Goal: Check status: Check status

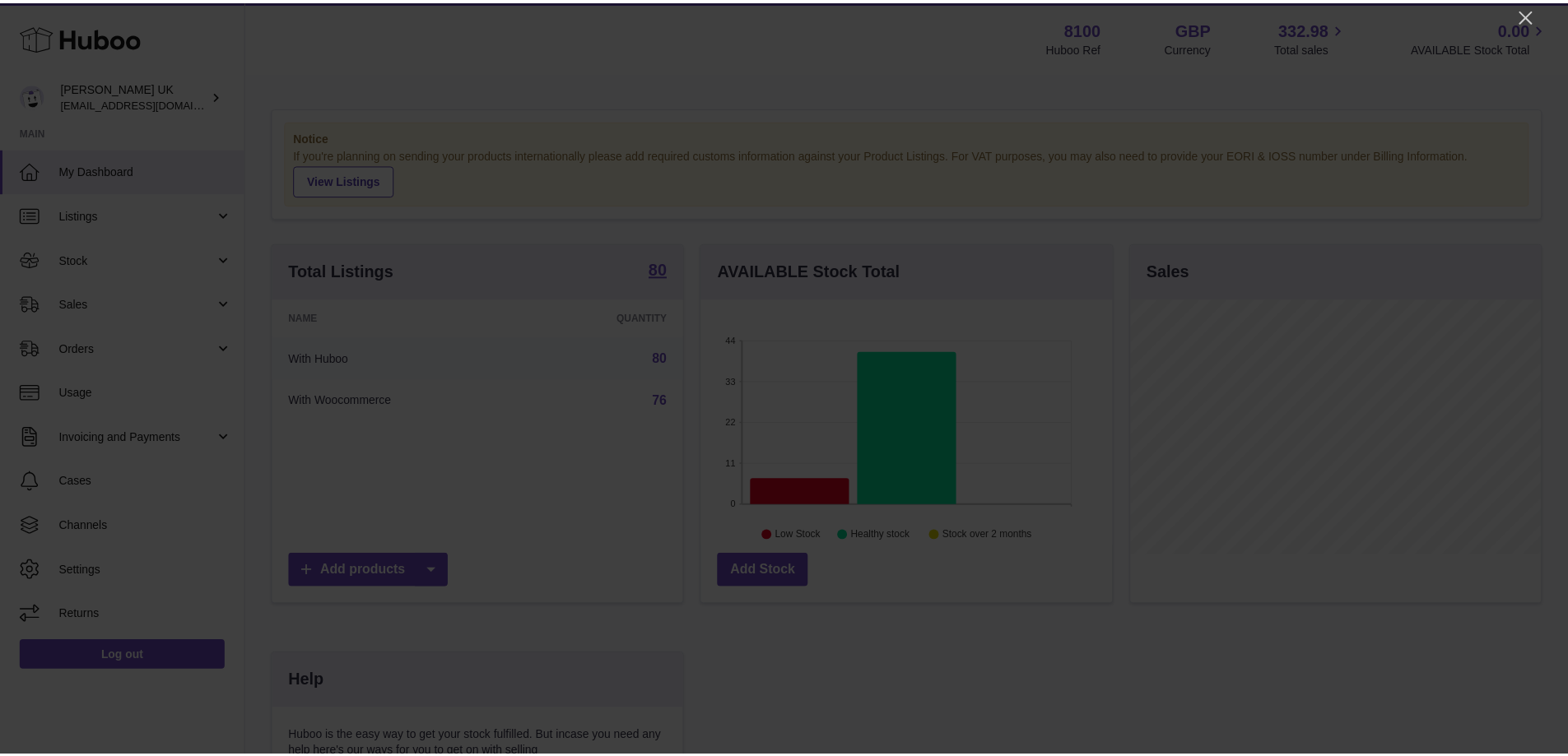
scroll to position [257, 415]
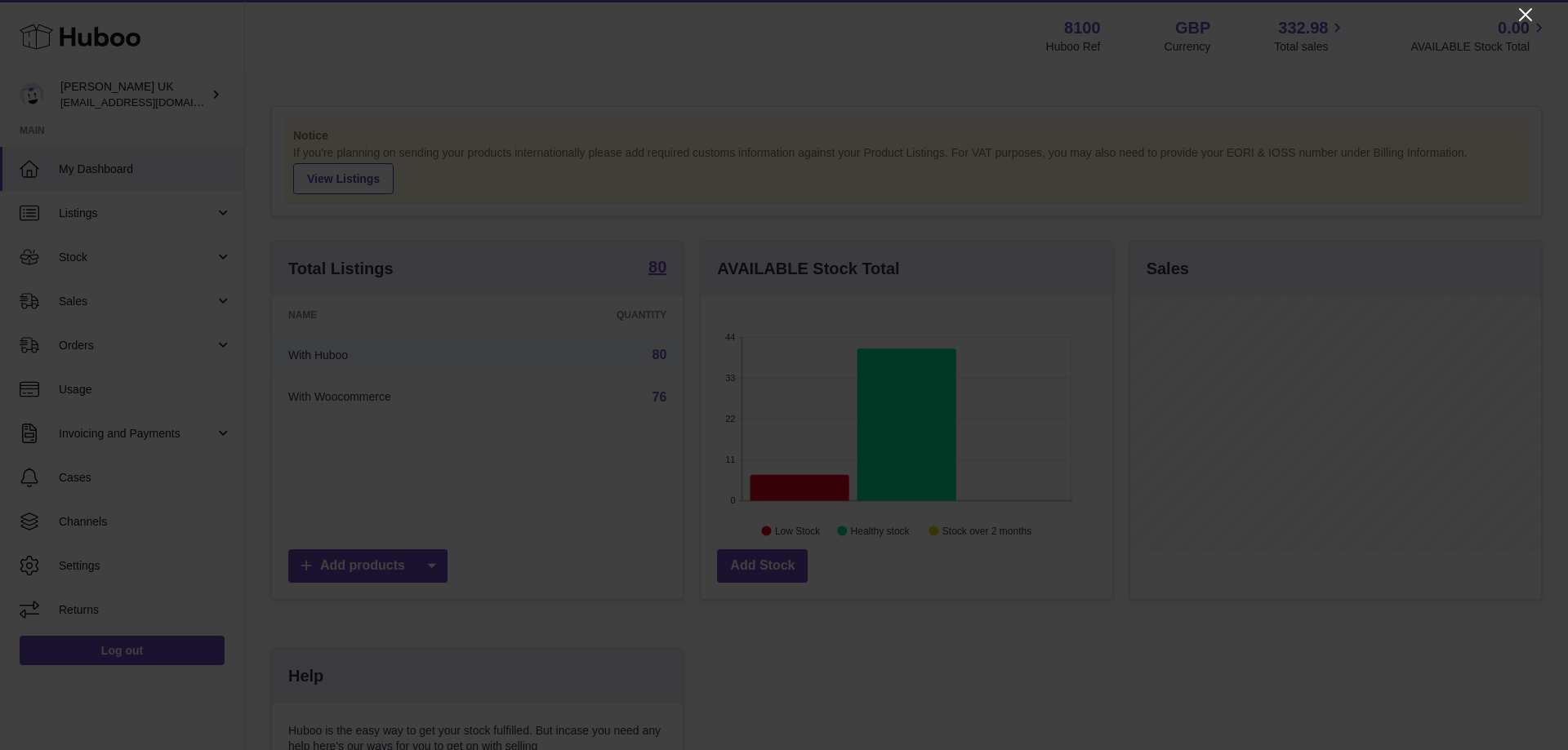
click at [1517, 9] on div at bounding box center [784, 375] width 1568 height 750
click at [1524, 18] on icon "Close" at bounding box center [1525, 15] width 19 height 19
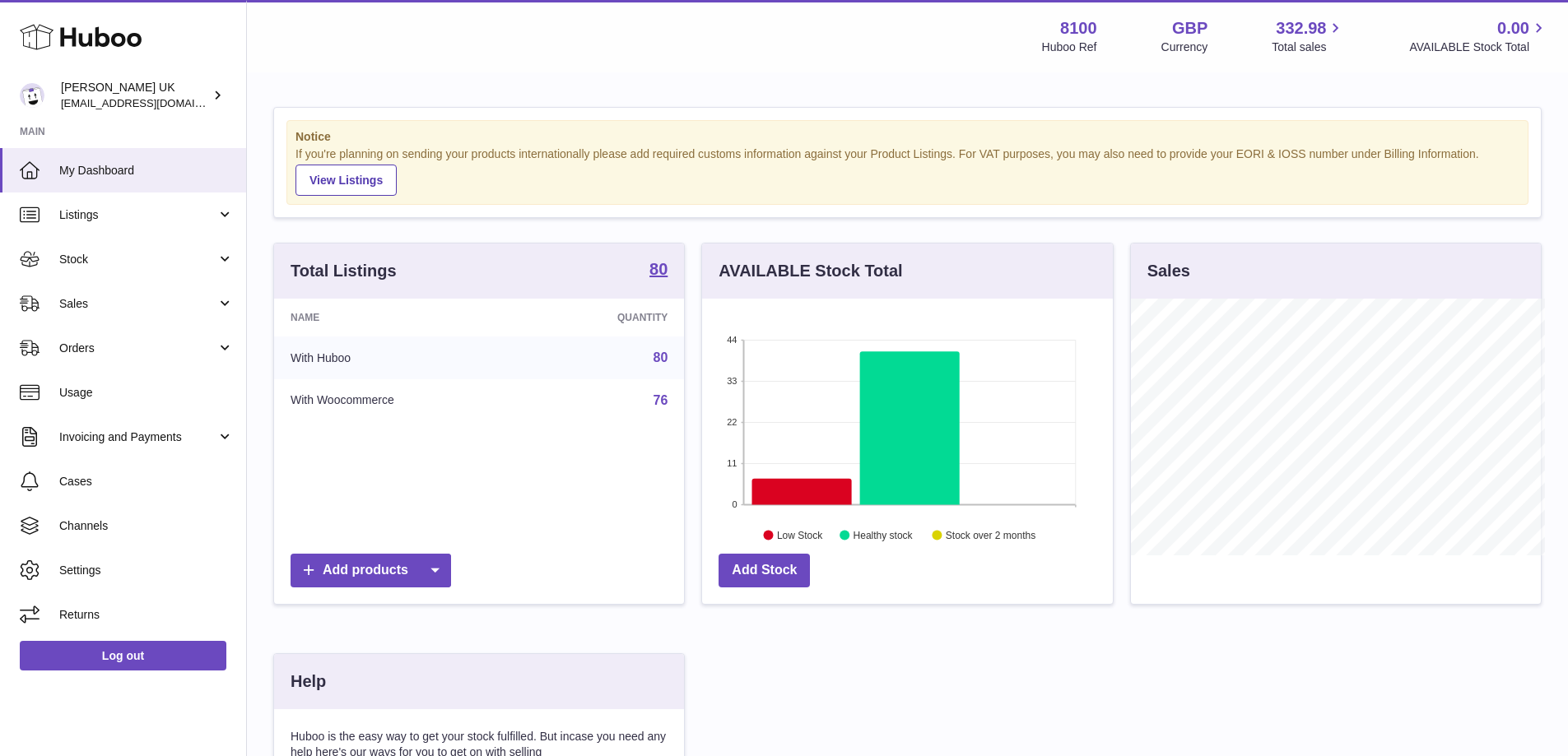
scroll to position [822273, 822569]
click at [93, 296] on span "Sales" at bounding box center [138, 304] width 158 height 16
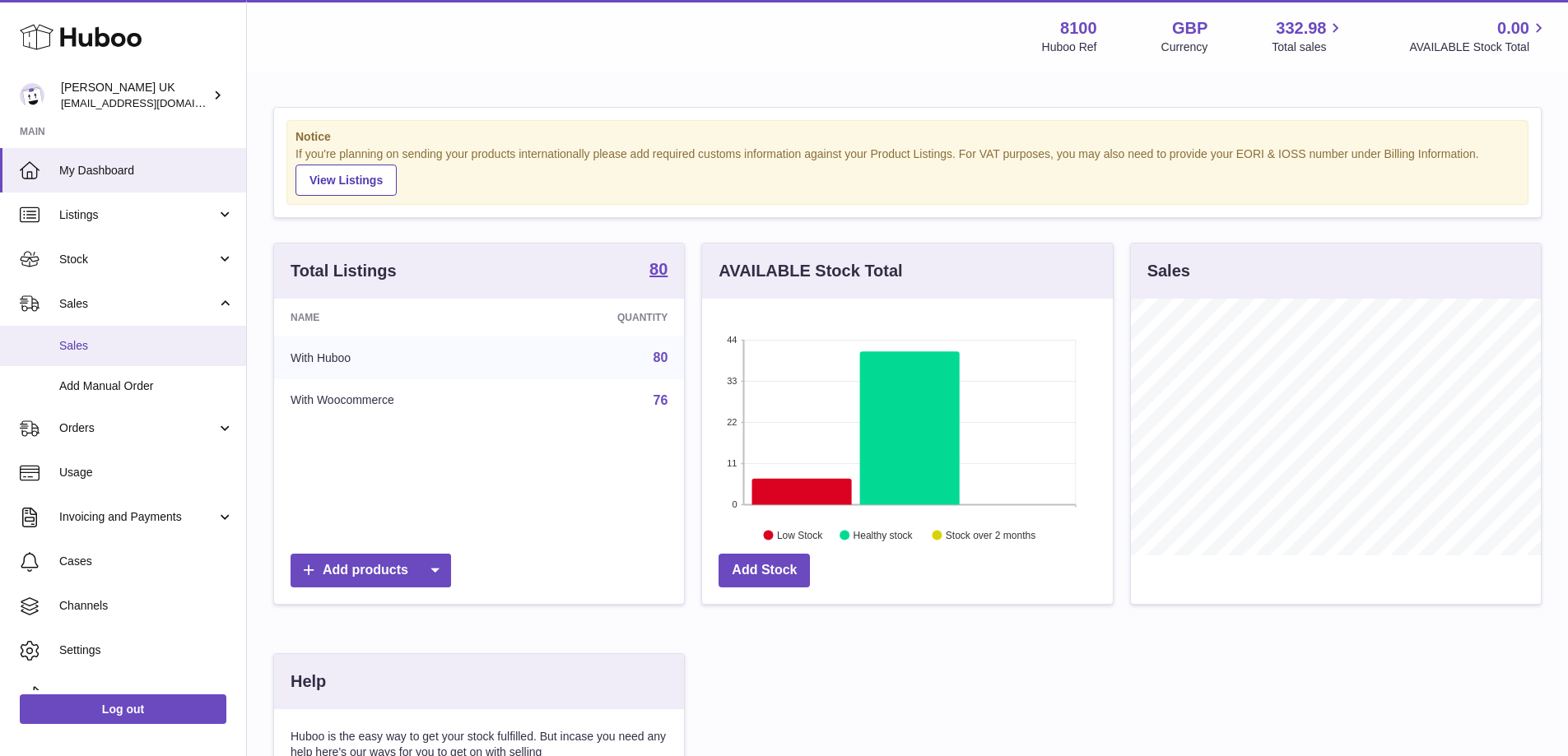
click at [78, 344] on span "Sales" at bounding box center [147, 346] width 174 height 16
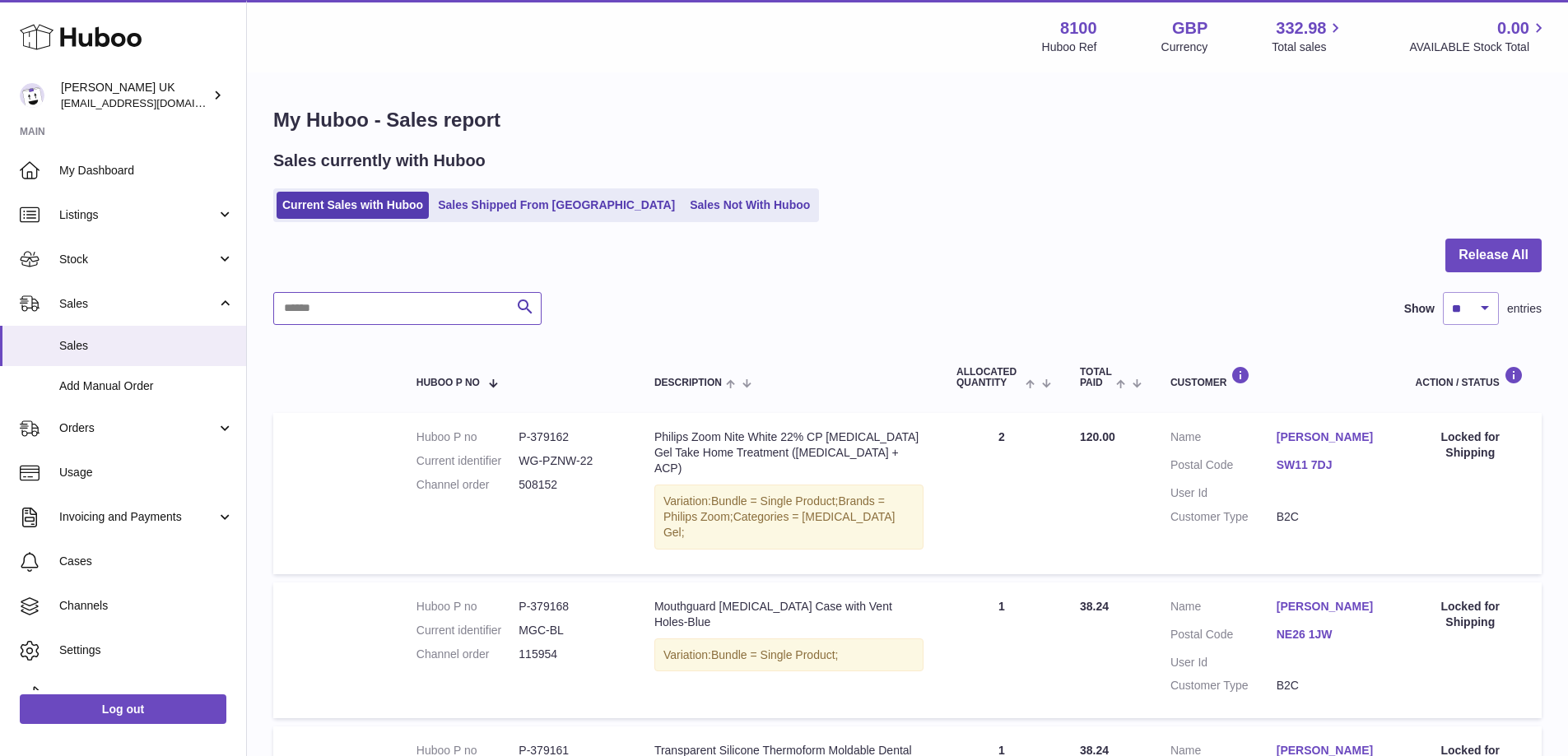
click at [421, 315] on input "text" at bounding box center [407, 308] width 268 height 33
paste input "******"
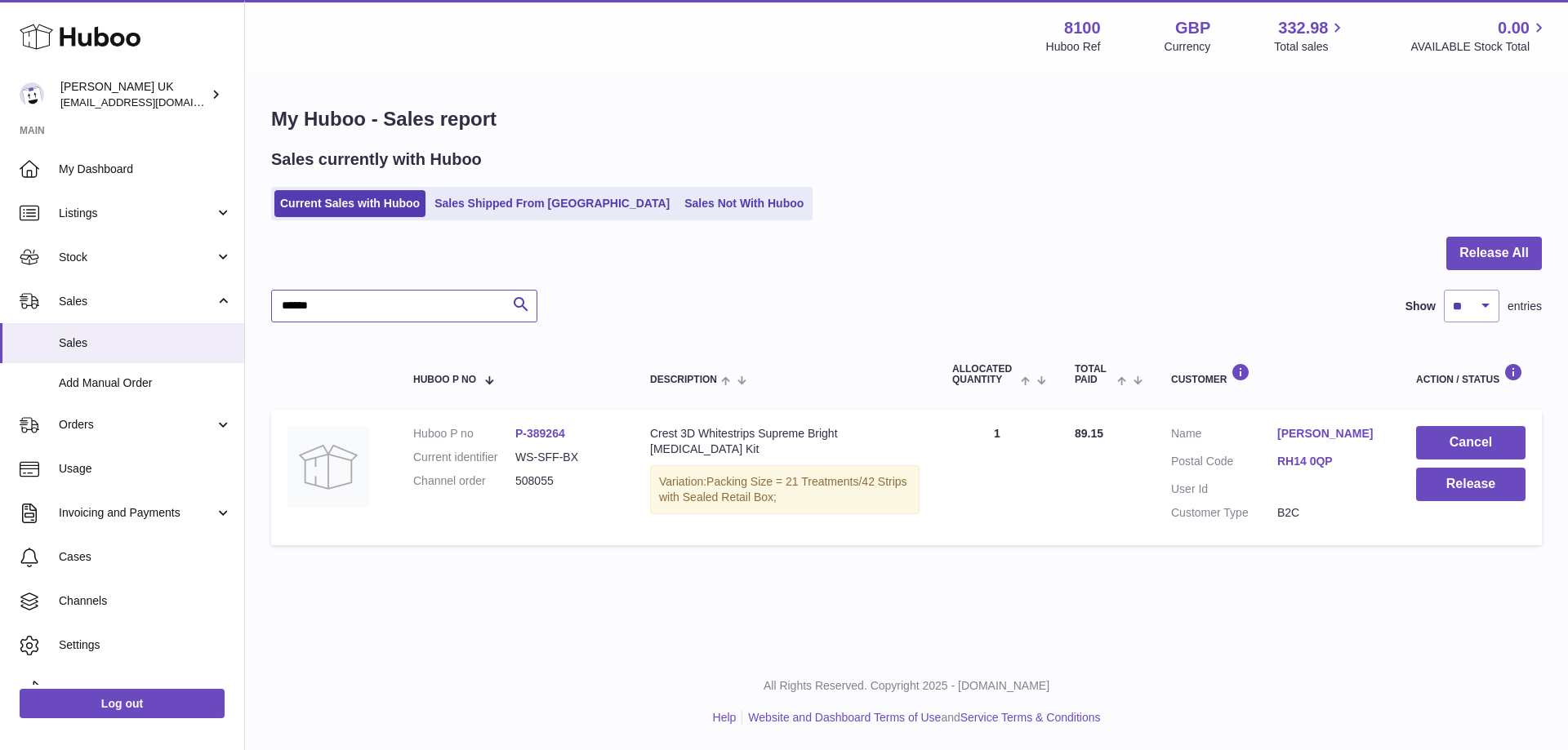
type input "******"
click at [114, 256] on span "Stock" at bounding box center [137, 258] width 156 height 16
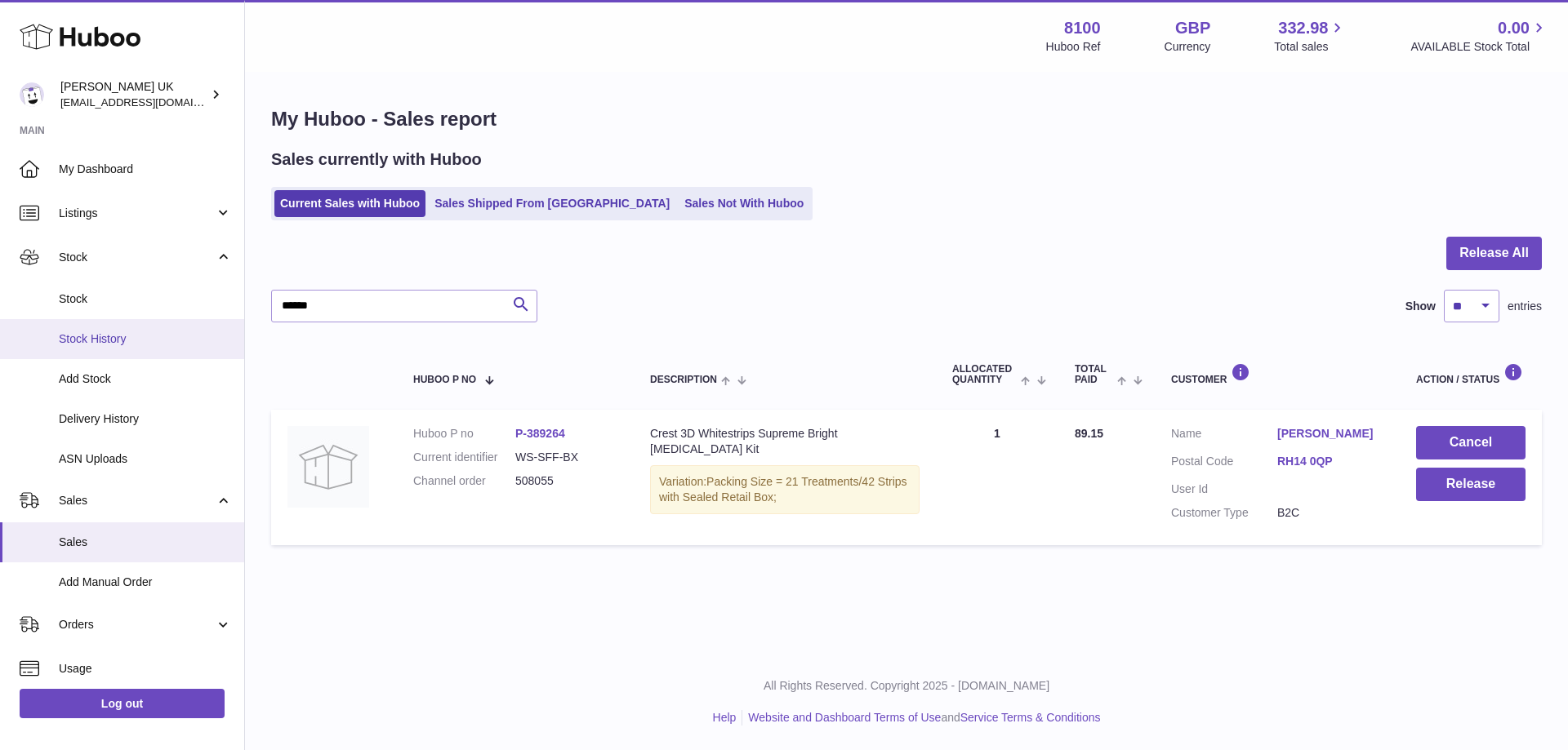
click at [109, 334] on span "Stock History" at bounding box center [146, 339] width 173 height 16
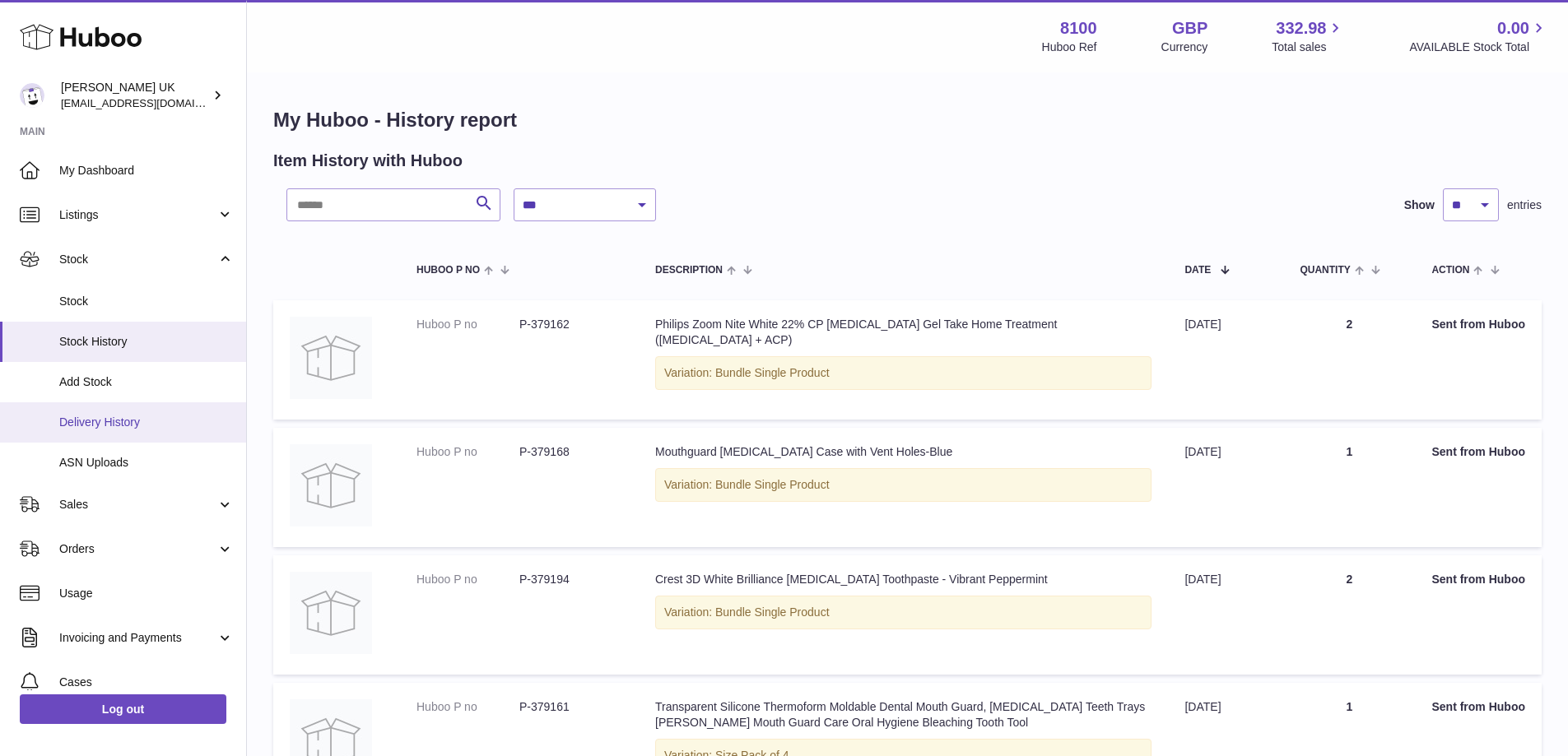
click at [137, 426] on span "Delivery History" at bounding box center [147, 422] width 174 height 16
